Goal: Communication & Community: Answer question/provide support

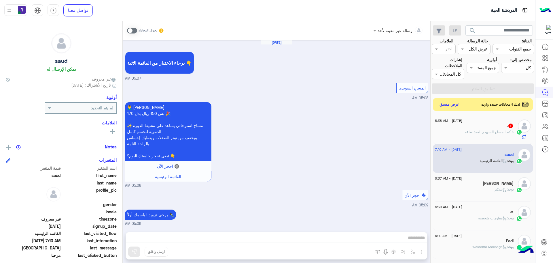
scroll to position [383, 0]
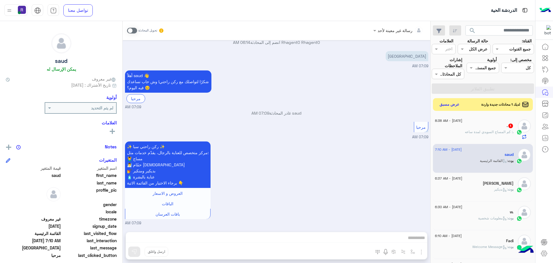
click at [483, 132] on span ": كم المساج السويدي لمدة ساعه" at bounding box center [489, 131] width 48 height 4
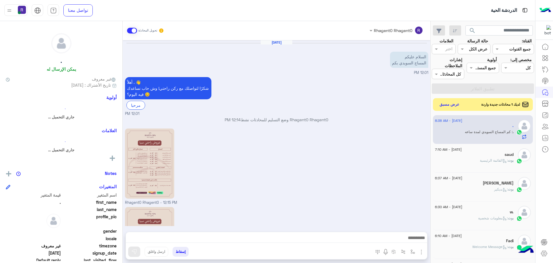
scroll to position [277, 0]
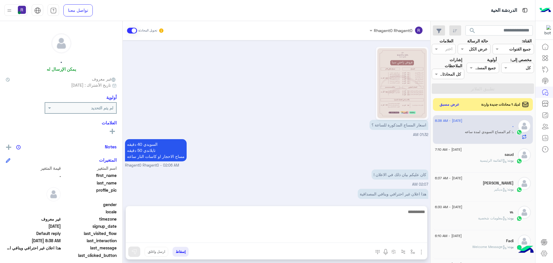
drag, startPoint x: 388, startPoint y: 237, endPoint x: 388, endPoint y: 234, distance: 3.2
click at [388, 237] on textarea at bounding box center [276, 225] width 301 height 35
type textarea "*"
type textarea "**********"
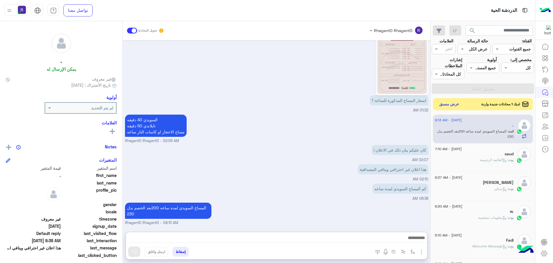
click at [446, 105] on button "عرض مسبق" at bounding box center [449, 104] width 24 height 8
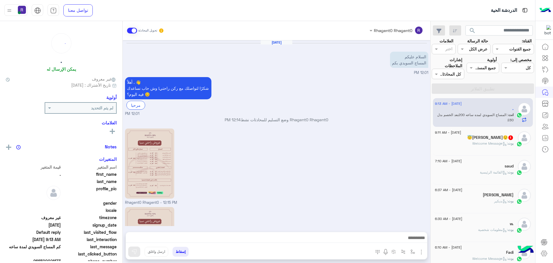
scroll to position [302, 0]
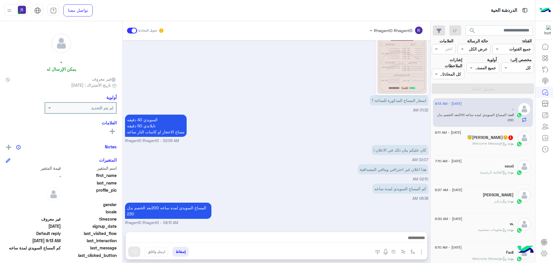
click at [488, 135] on h5 "😇[PERSON_NAME]😌 1" at bounding box center [490, 137] width 46 height 5
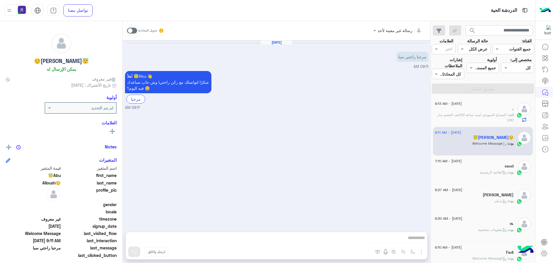
click at [459, 117] on p "انت : المساج السويدي لمده ساعه 200بعد الخصم بدل 230" at bounding box center [474, 117] width 79 height 10
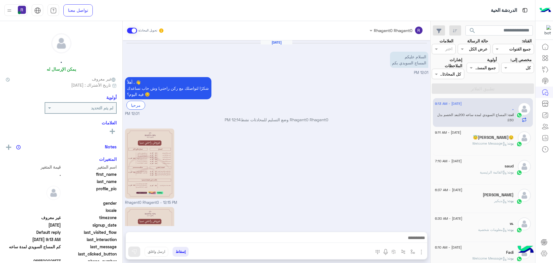
scroll to position [302, 0]
